Goal: Obtain resource: Obtain resource

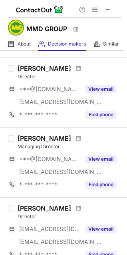
scroll to position [319, 0]
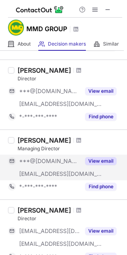
click at [102, 159] on button "View email" at bounding box center [101, 161] width 32 height 8
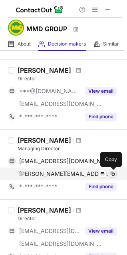
click at [113, 175] on span at bounding box center [113, 174] width 6 height 6
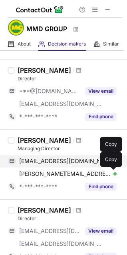
click at [94, 163] on div "jfsg2008@gmail.com Verified" at bounding box center [68, 161] width 98 height 7
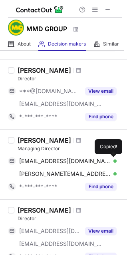
drag, startPoint x: 112, startPoint y: 162, endPoint x: 18, endPoint y: 132, distance: 98.4
click at [112, 162] on span at bounding box center [113, 161] width 6 height 6
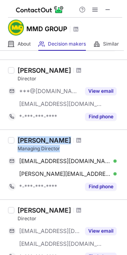
drag, startPoint x: 18, startPoint y: 141, endPoint x: 64, endPoint y: 150, distance: 46.8
click at [64, 150] on div "Joao F Gomes Managing Director" at bounding box center [70, 144] width 105 height 16
copy div "Joao F Gomes Managing Director"
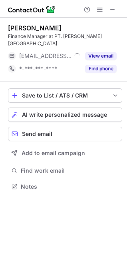
scroll to position [174, 127]
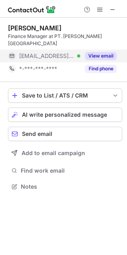
click at [101, 52] on button "View email" at bounding box center [101, 56] width 32 height 8
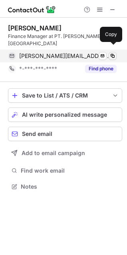
click at [114, 53] on span at bounding box center [113, 56] width 6 height 6
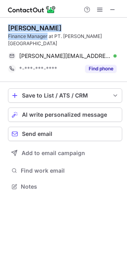
drag, startPoint x: 8, startPoint y: 26, endPoint x: 47, endPoint y: 35, distance: 39.8
click at [47, 35] on div "Lenny Suryani Finance Manager at PT. LEITER Indonesia lenny@leiter.co.id Verifi…" at bounding box center [63, 108] width 127 height 181
copy div "Lenny Suryani Finance Manager"
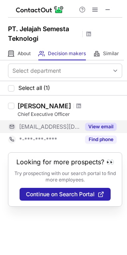
click at [95, 128] on button "View email" at bounding box center [101, 127] width 32 height 8
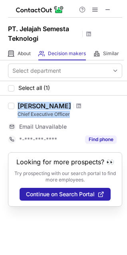
drag, startPoint x: 18, startPoint y: 104, endPoint x: 76, endPoint y: 115, distance: 59.0
click at [76, 115] on div "Sofyan Khairul Anwar Chief Executive Officer" at bounding box center [70, 110] width 105 height 16
copy div "Sofyan Khairul Anwar Chief Executive Officer"
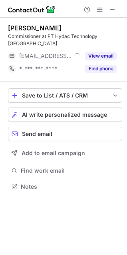
scroll to position [174, 127]
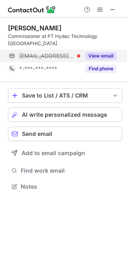
click at [110, 52] on button "View email" at bounding box center [101, 56] width 32 height 8
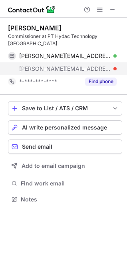
click at [24, 65] on span "harald.vogt@hydac.com" at bounding box center [65, 68] width 92 height 7
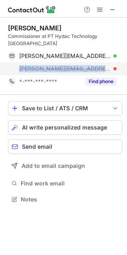
copy span "harald.vogt@hydac.com"
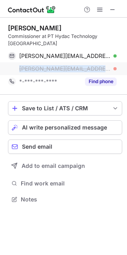
drag, startPoint x: 18, startPoint y: 61, endPoint x: 90, endPoint y: 67, distance: 71.4
click at [90, 67] on div "harald.vogt@hydac.com" at bounding box center [62, 68] width 109 height 13
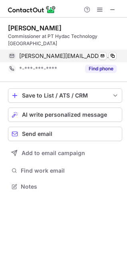
scroll to position [174, 127]
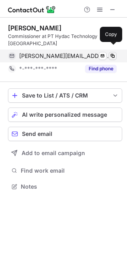
click at [114, 53] on span at bounding box center [113, 56] width 6 height 6
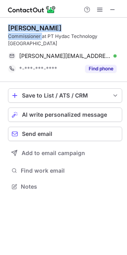
drag, startPoint x: 6, startPoint y: 29, endPoint x: 41, endPoint y: 38, distance: 36.5
click at [41, 38] on div "Harald Vogt Commissioner at PT Hydac Technology Indonesia harald.vogt@hydac.co.…" at bounding box center [63, 108] width 127 height 181
copy div "Harald Vogt Commissioner"
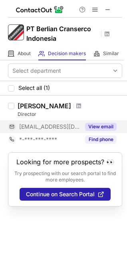
click at [105, 126] on button "View email" at bounding box center [101, 127] width 32 height 8
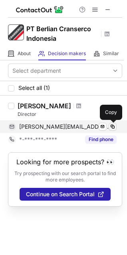
click at [114, 129] on span at bounding box center [113, 127] width 6 height 6
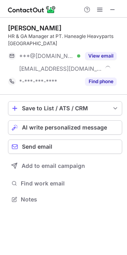
scroll to position [194, 127]
click at [94, 56] on button "View email" at bounding box center [101, 56] width 32 height 8
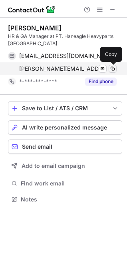
click at [113, 70] on span at bounding box center [113, 69] width 6 height 6
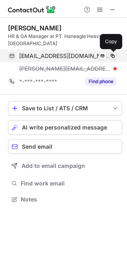
click at [115, 56] on span at bounding box center [113, 56] width 6 height 6
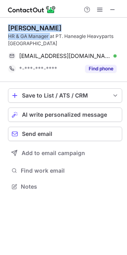
scroll to position [181, 127]
drag, startPoint x: 8, startPoint y: 26, endPoint x: 50, endPoint y: 34, distance: 42.8
click at [50, 34] on div "[PERSON_NAME] HR & GA Manager at PT. Haneagle Heavyparts [GEOGRAPHIC_DATA] [EMA…" at bounding box center [63, 108] width 127 height 181
copy div "[PERSON_NAME] HR & GA Manager"
